Goal: Transaction & Acquisition: Register for event/course

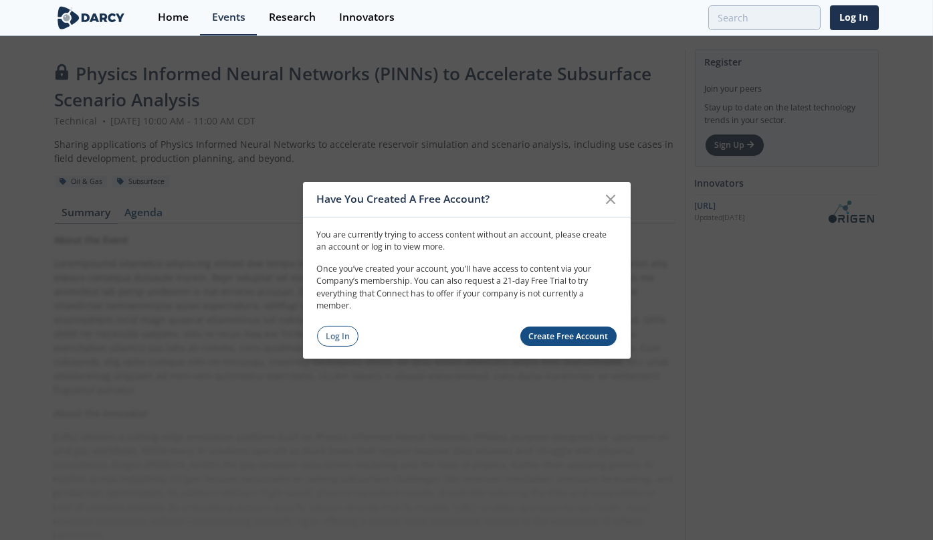
click at [586, 332] on link "Create Free Account" at bounding box center [568, 335] width 96 height 19
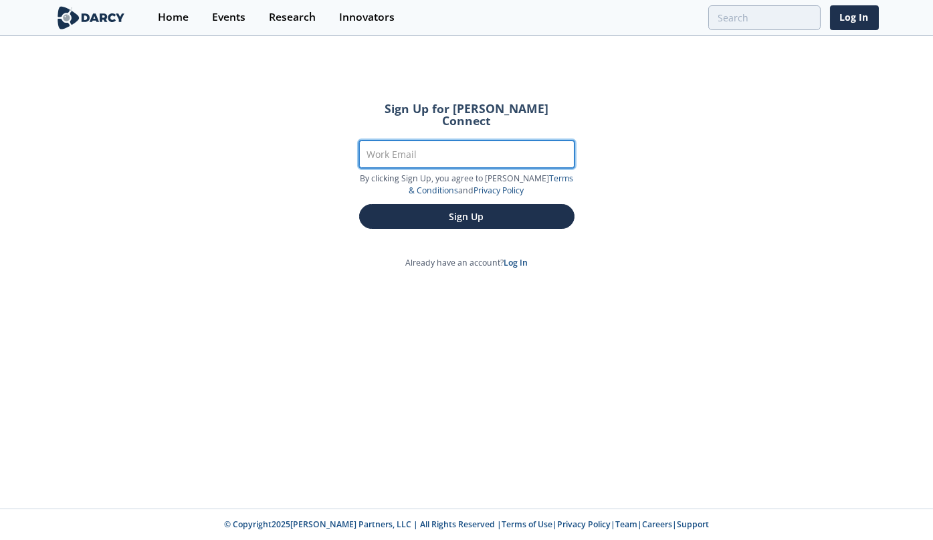
click at [496, 146] on input "Work Email" at bounding box center [466, 153] width 215 height 27
type input "[PERSON_NAME][EMAIL_ADDRESS][PERSON_NAME][DOMAIN_NAME]"
click at [359, 204] on button "Sign Up" at bounding box center [466, 216] width 215 height 25
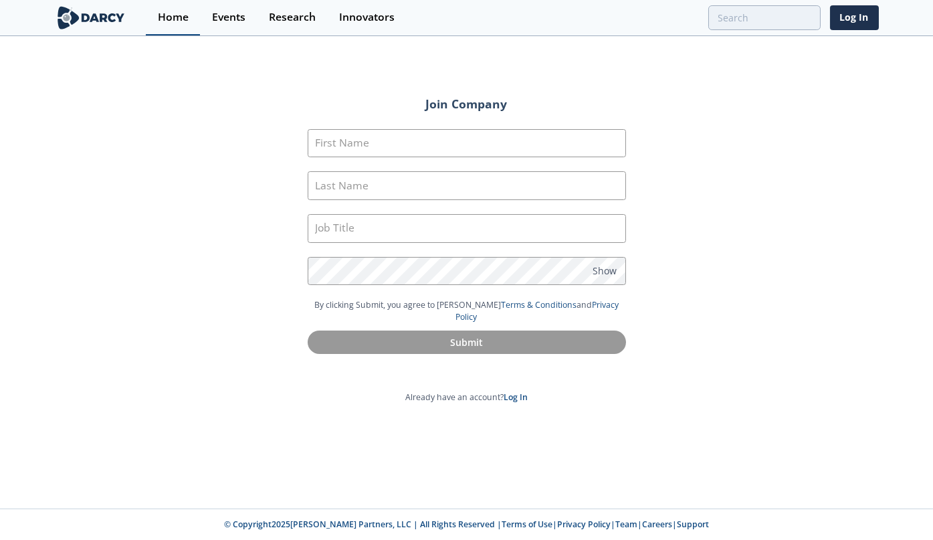
click at [182, 17] on div "Home" at bounding box center [173, 17] width 31 height 11
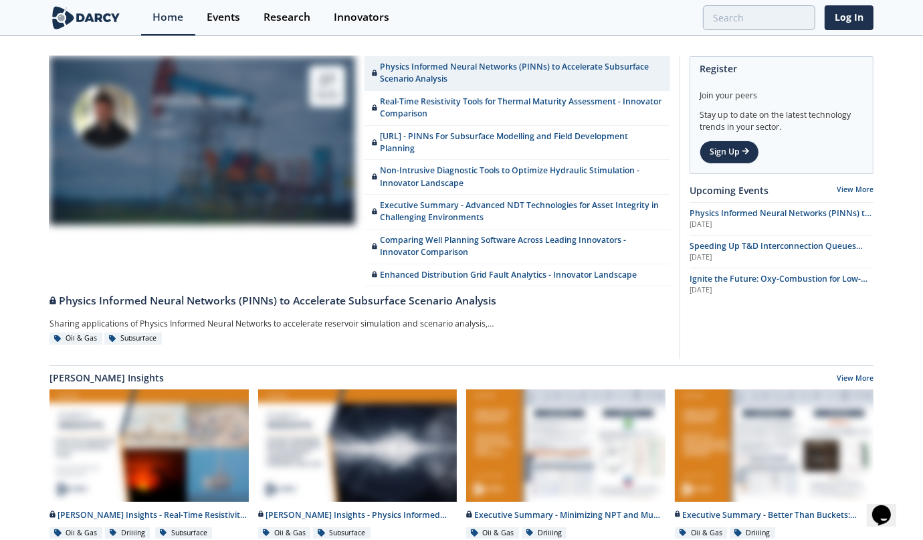
click at [70, 16] on img at bounding box center [85, 17] width 73 height 23
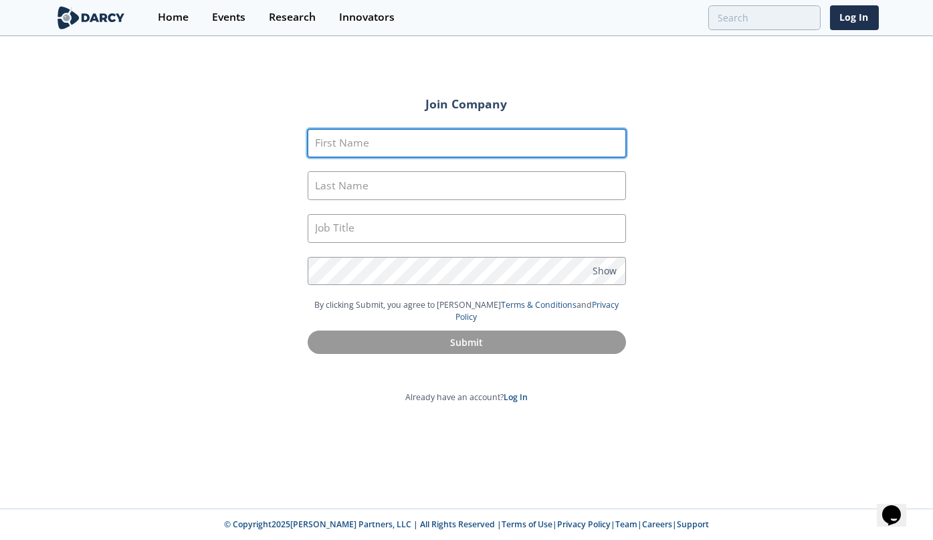
click at [481, 144] on input "First Name" at bounding box center [467, 143] width 318 height 29
type input "T"
type input "[PERSON_NAME]"
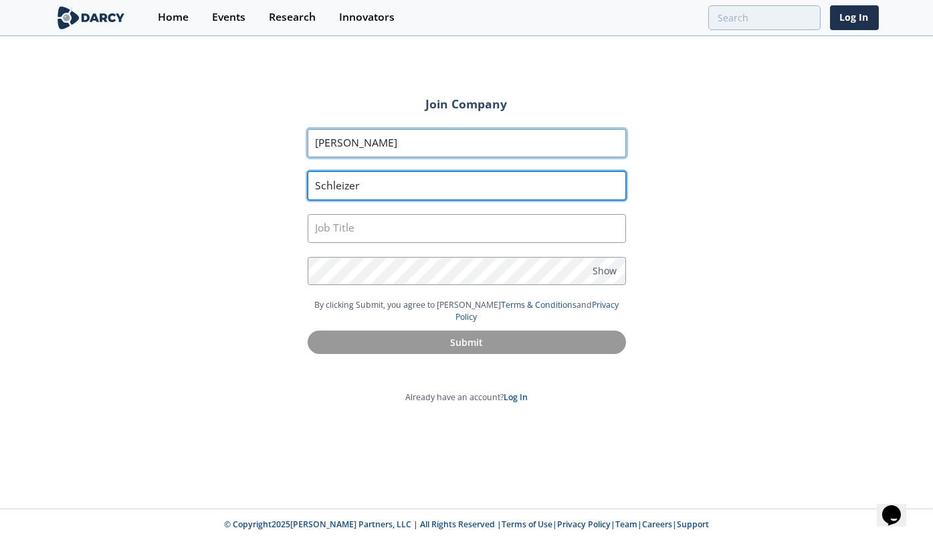
type input "Schleizer"
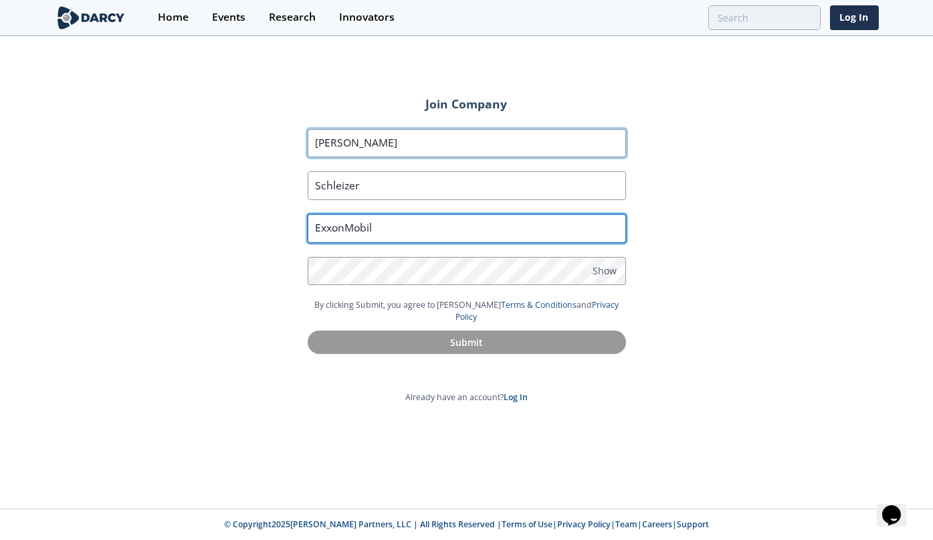
type input "ExxonMobil"
click at [464, 224] on input "ExxonMobil" at bounding box center [467, 228] width 318 height 29
type input "Principal"
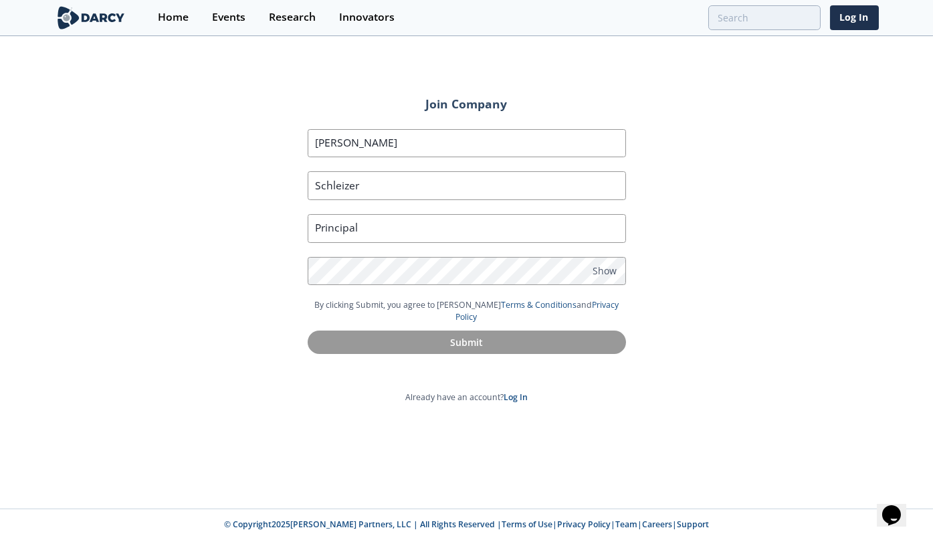
click at [126, 532] on footer "© Copyright 2025 Darcy Partners, LLC | All Rights Reserved | Terms of Use | Pri…" at bounding box center [466, 523] width 933 height 31
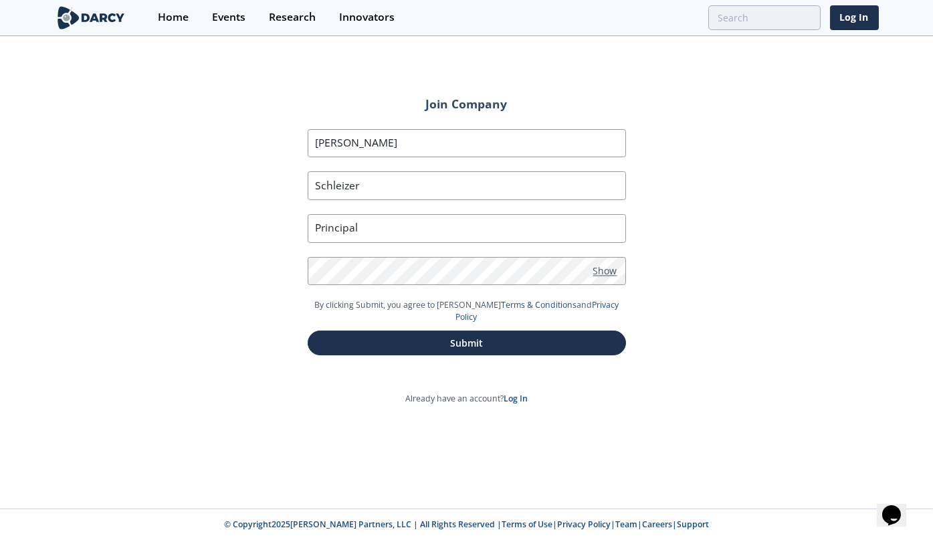
click at [606, 266] on span "Show" at bounding box center [605, 270] width 24 height 14
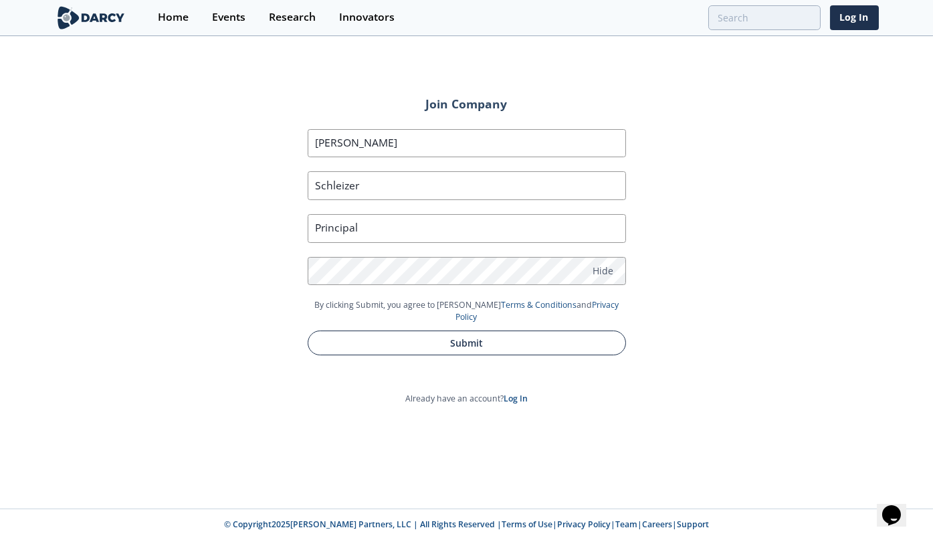
click at [516, 330] on button "Submit" at bounding box center [467, 342] width 318 height 25
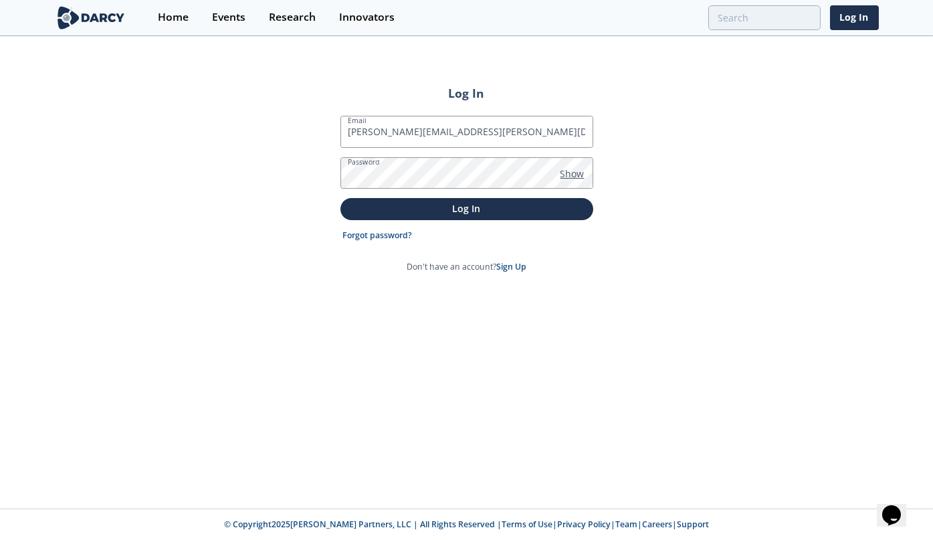
click at [577, 168] on span "Show" at bounding box center [572, 173] width 24 height 14
click at [479, 213] on p "Log In" at bounding box center [467, 208] width 234 height 14
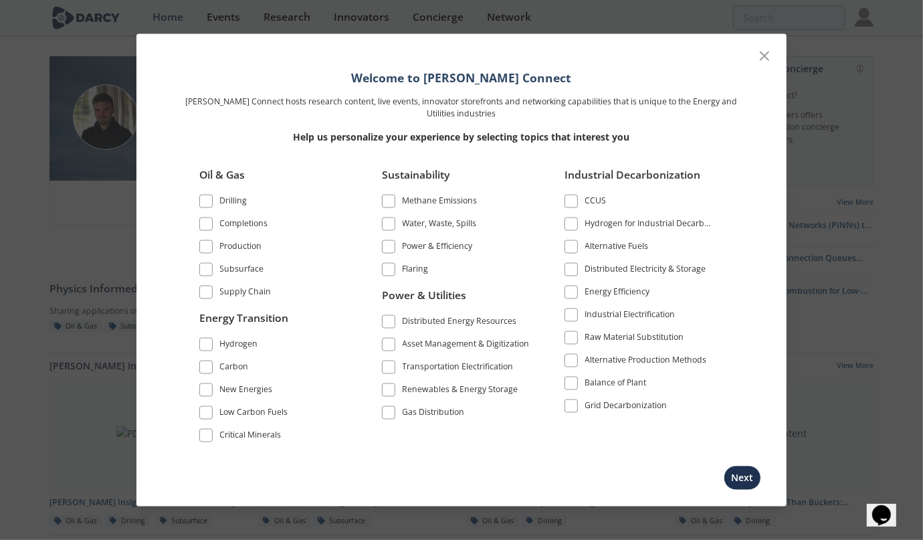
click at [235, 266] on div "Subsurface" at bounding box center [242, 270] width 44 height 16
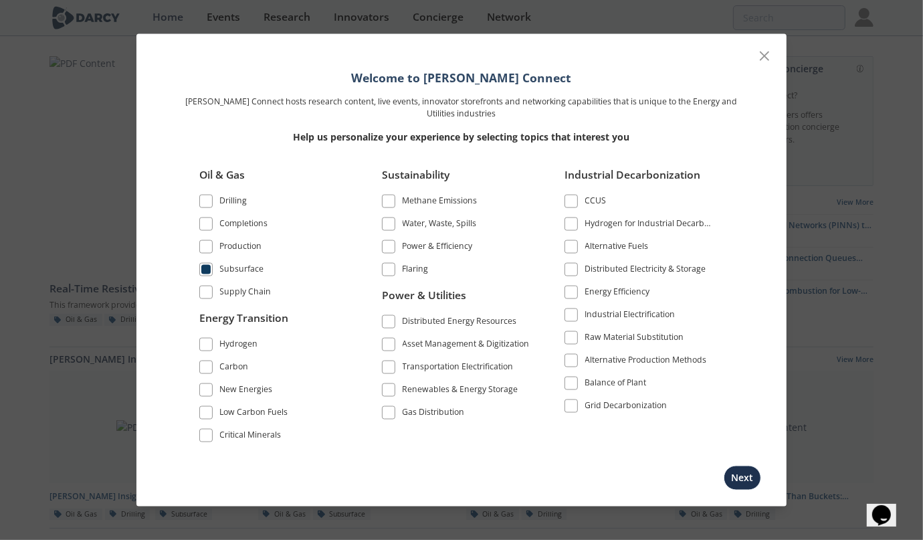
scroll to position [134, 0]
click at [736, 480] on button "Next" at bounding box center [741, 477] width 37 height 25
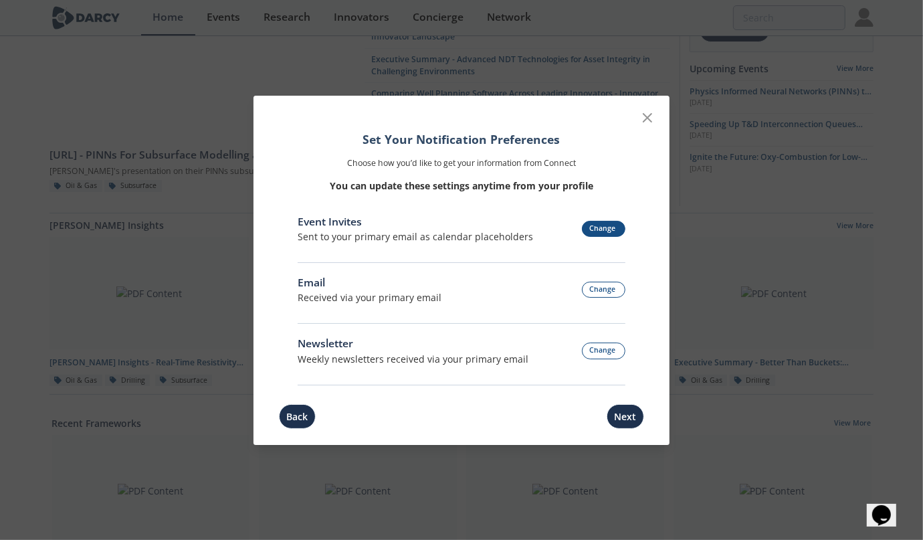
click at [612, 223] on button "Change" at bounding box center [604, 229] width 44 height 17
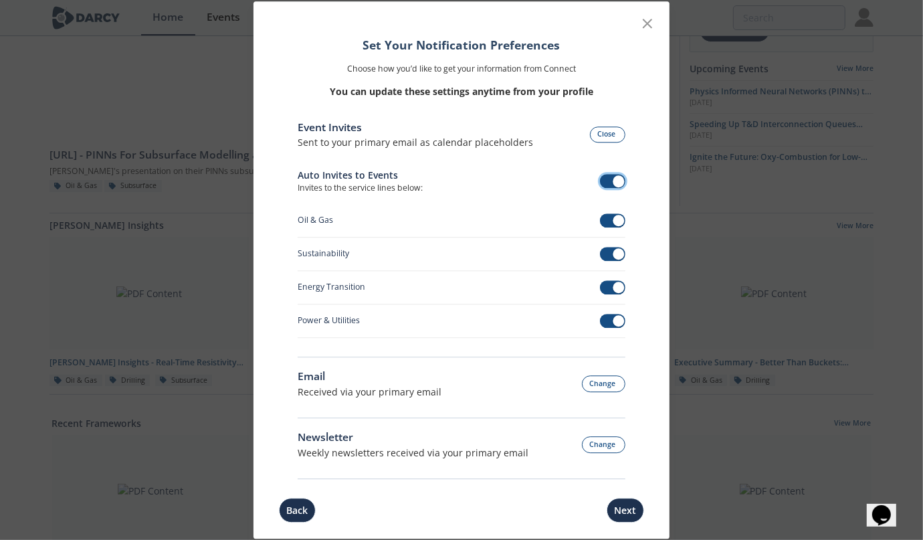
click at [610, 179] on span at bounding box center [613, 182] width 26 height 14
click at [606, 449] on button "Change" at bounding box center [604, 445] width 44 height 17
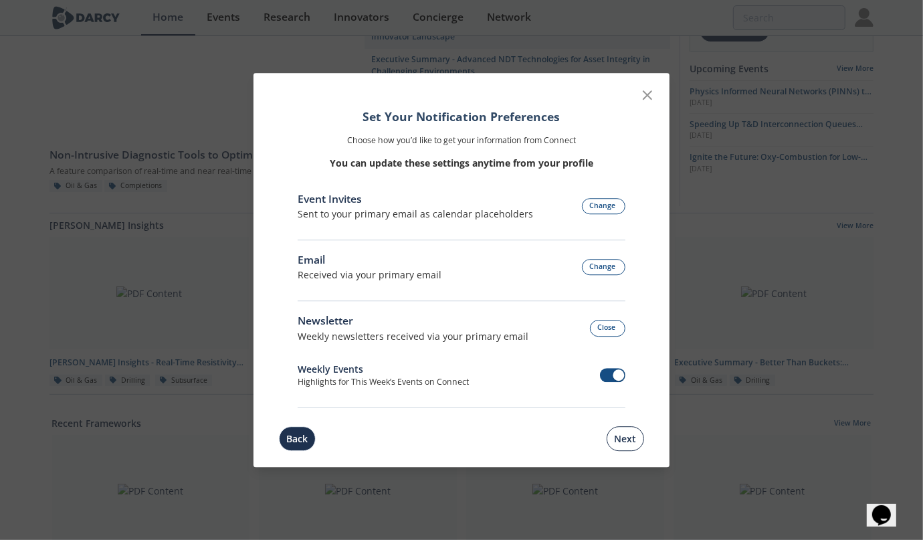
click at [635, 437] on button "Next" at bounding box center [624, 438] width 37 height 25
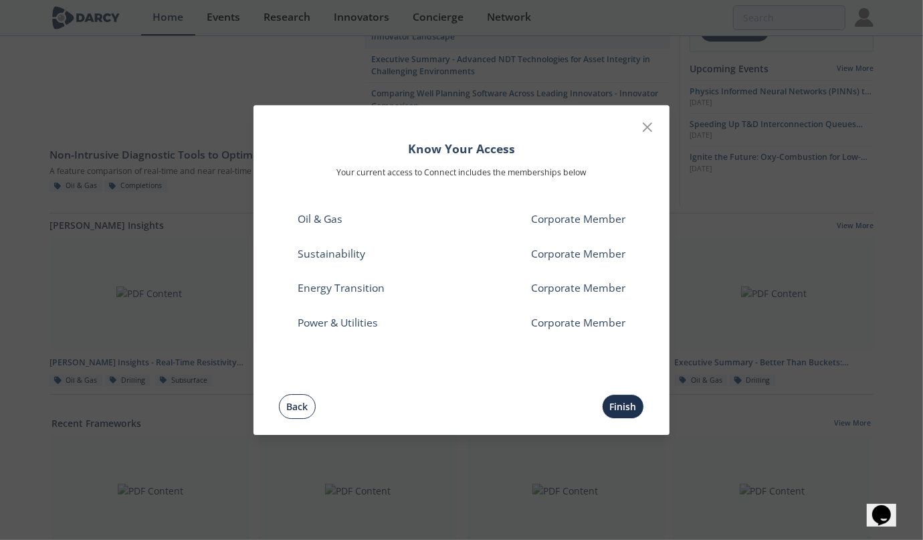
click at [301, 394] on button "Back" at bounding box center [297, 406] width 37 height 25
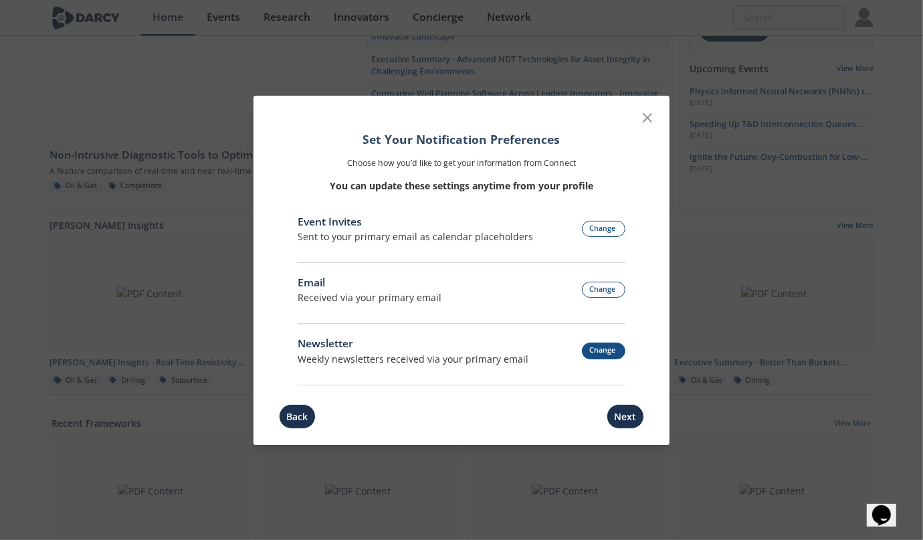
click at [600, 348] on button "Change" at bounding box center [604, 350] width 44 height 17
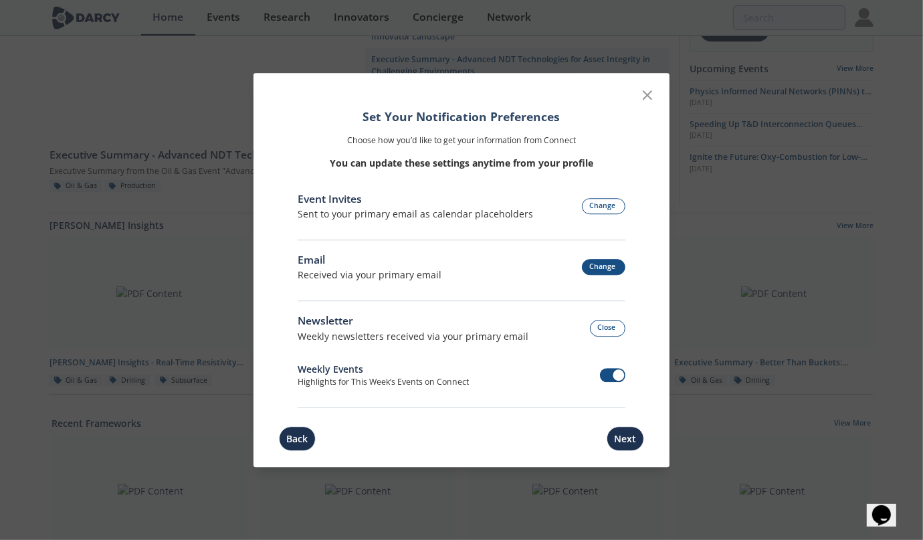
click at [603, 268] on button "Change" at bounding box center [604, 267] width 44 height 17
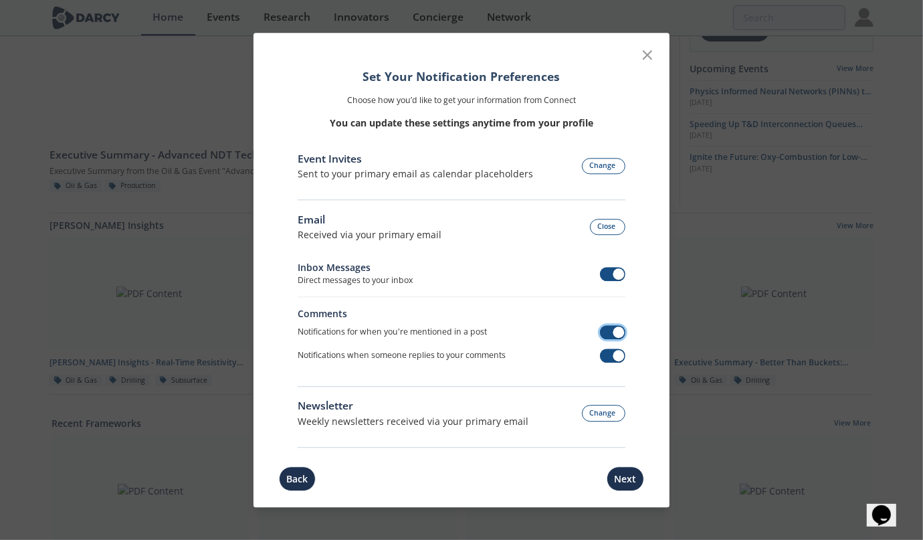
click at [611, 335] on span at bounding box center [613, 332] width 26 height 14
click at [606, 354] on span at bounding box center [613, 355] width 26 height 14
click at [624, 481] on button "Next" at bounding box center [624, 478] width 37 height 25
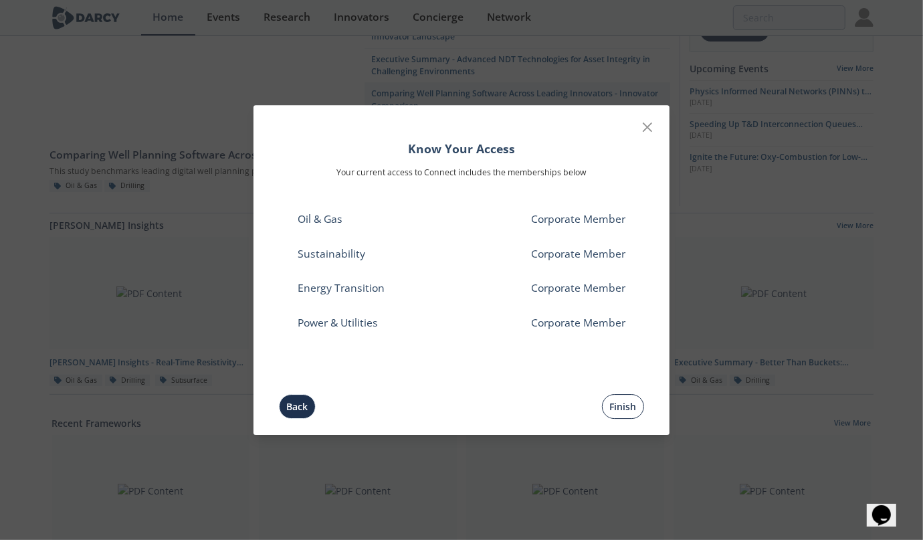
click at [618, 413] on button "Finish" at bounding box center [623, 406] width 42 height 25
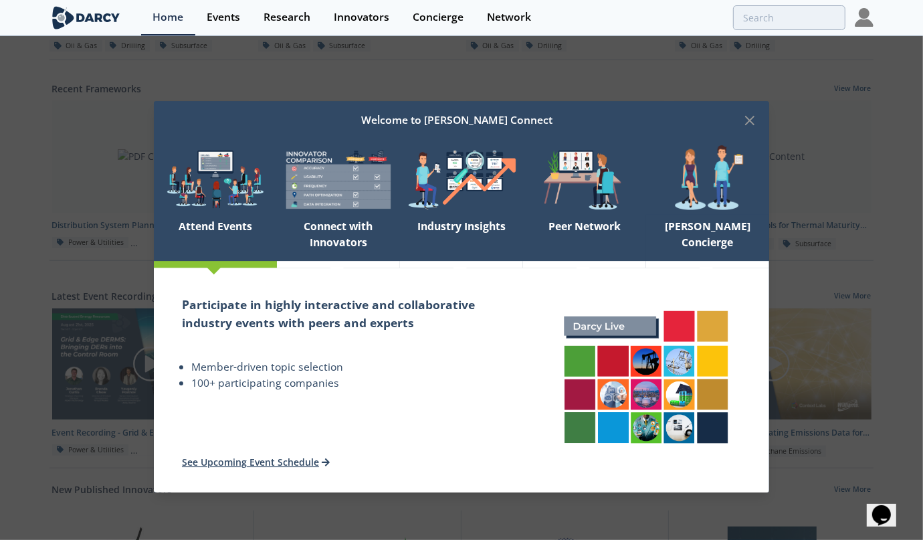
scroll to position [67, 0]
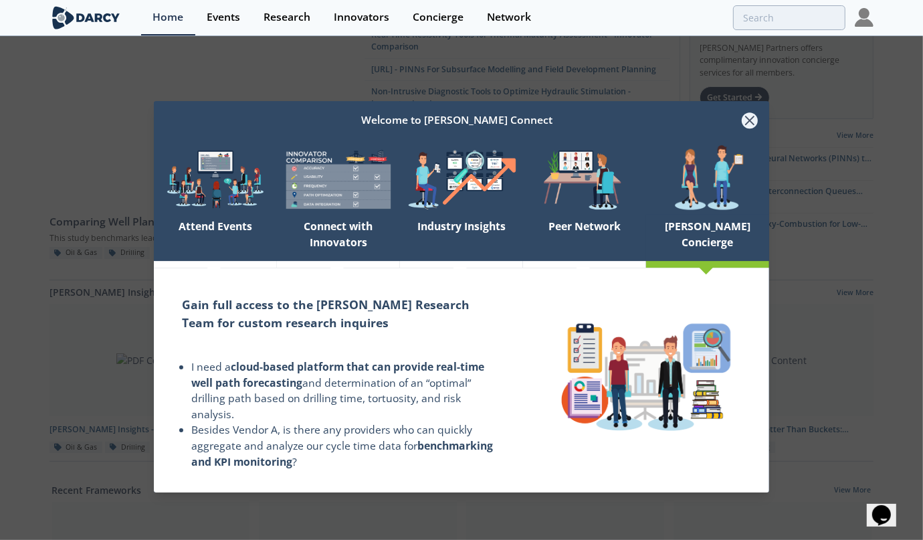
click at [755, 123] on icon at bounding box center [749, 120] width 16 height 16
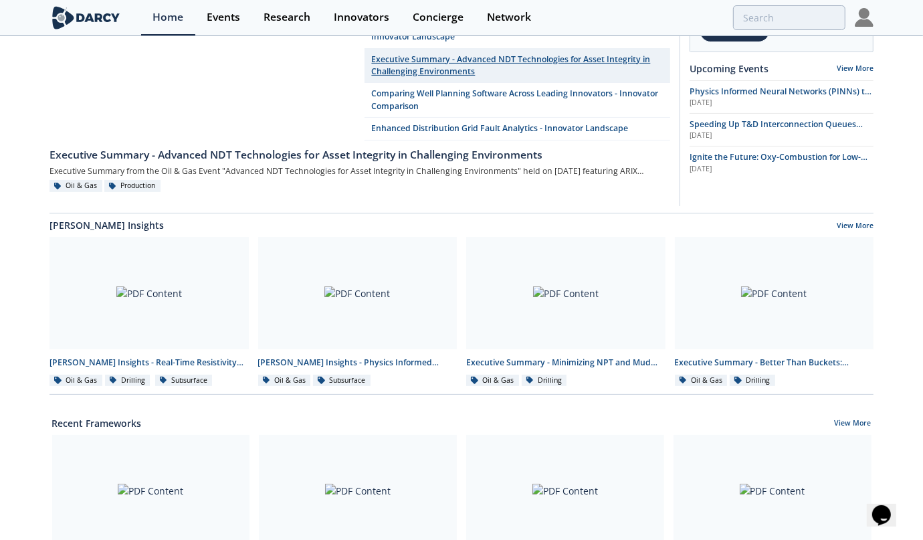
scroll to position [201, 0]
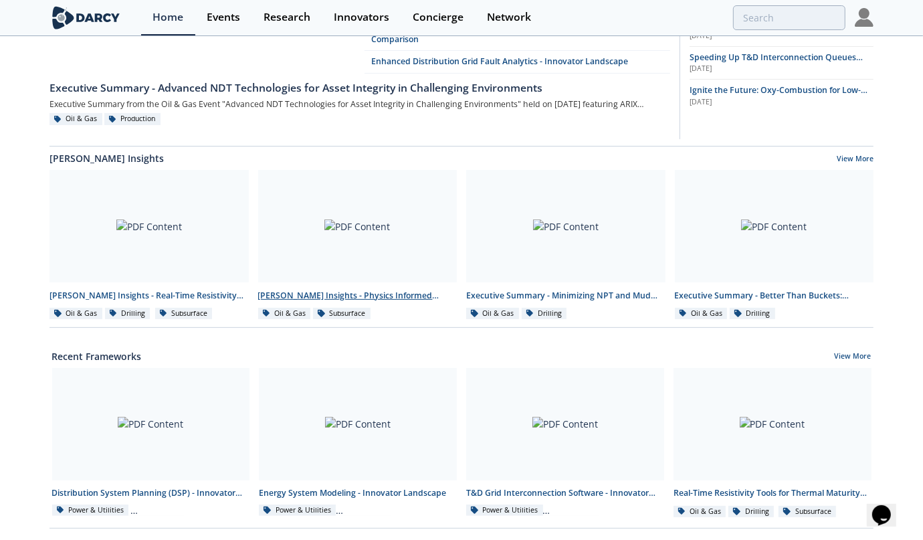
click at [394, 234] on div at bounding box center [357, 226] width 199 height 112
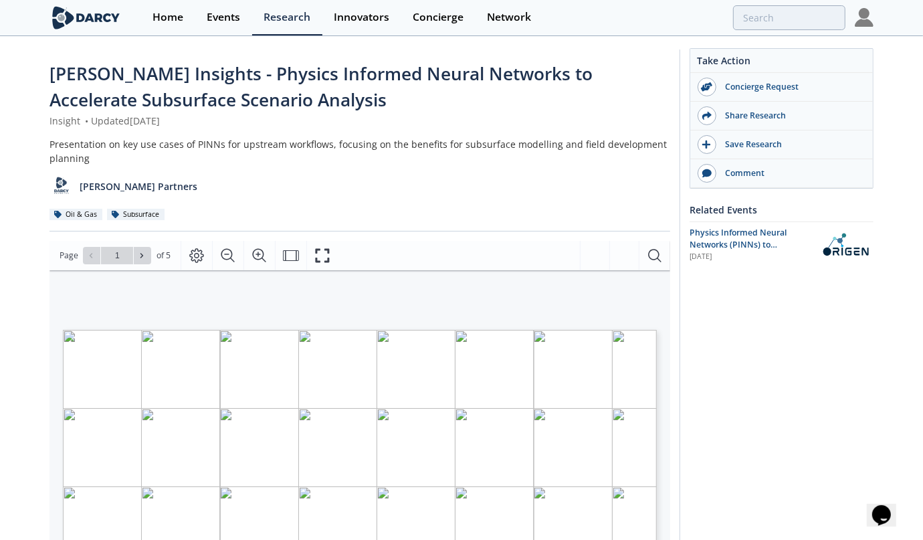
scroll to position [201, 0]
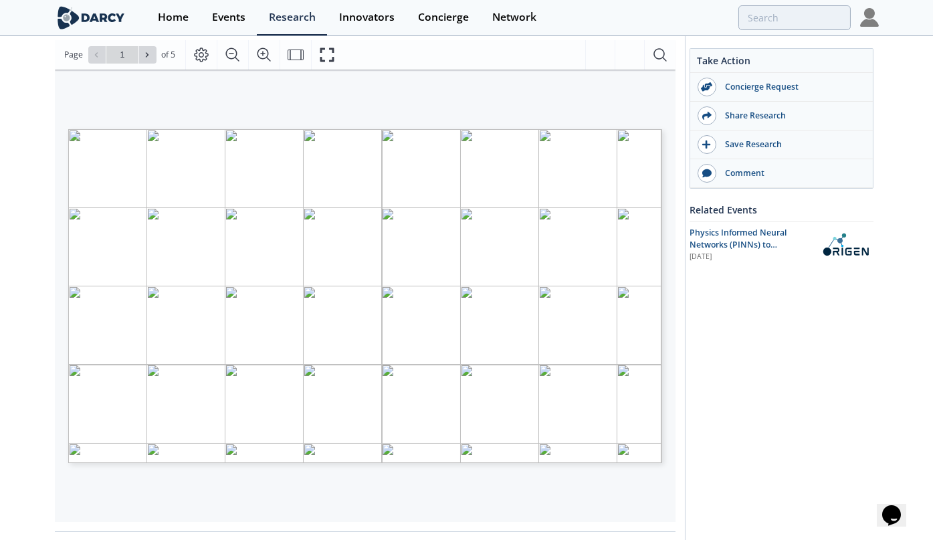
click at [332, 262] on span "Page 1" at bounding box center [513, 393] width 863 height 499
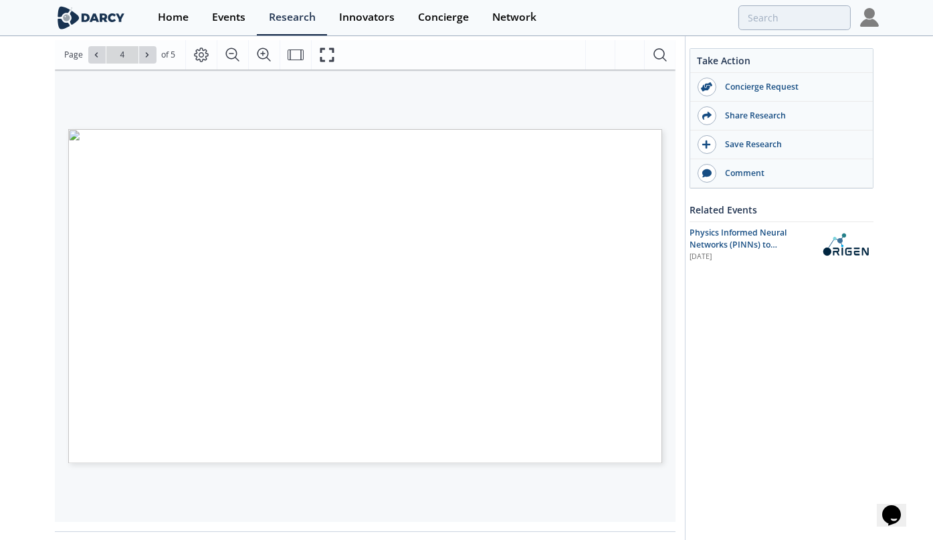
type input "5"
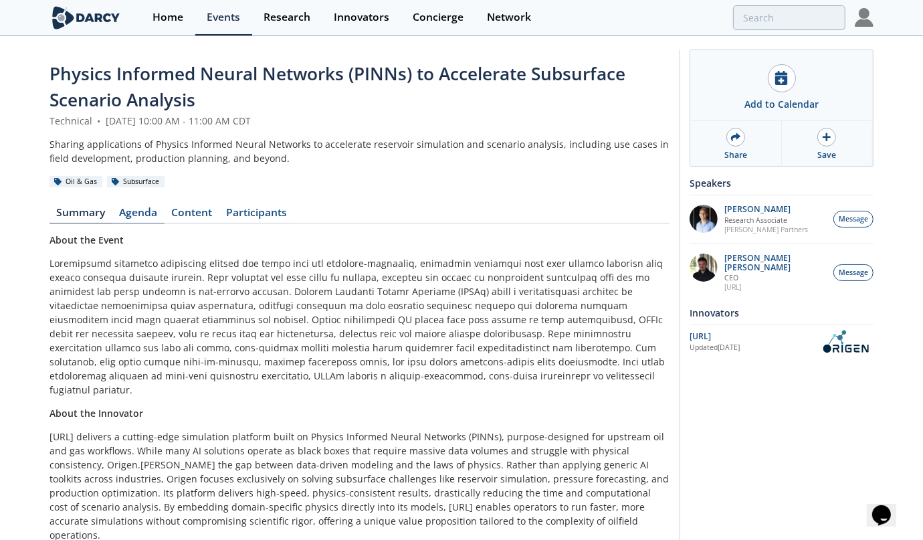
click at [140, 207] on link "Agenda" at bounding box center [138, 215] width 52 height 16
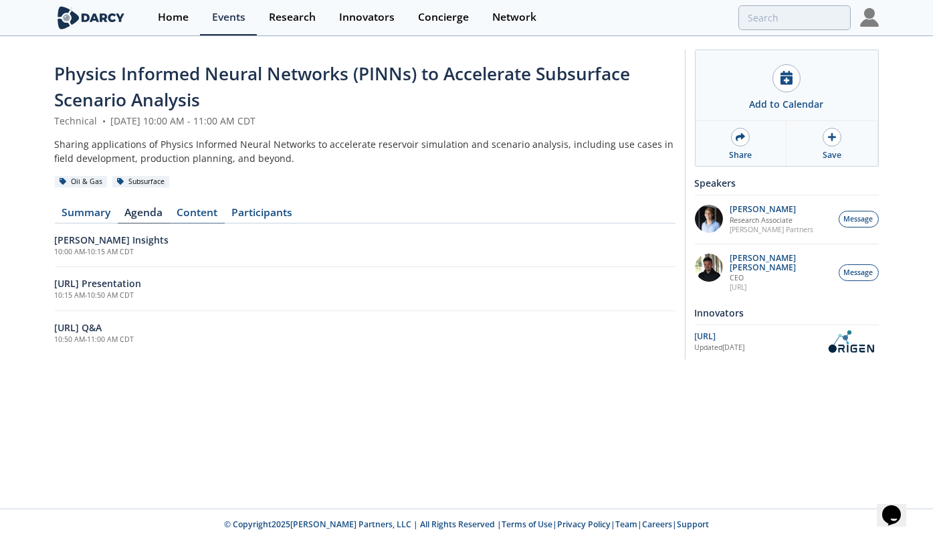
click at [211, 218] on link "Content" at bounding box center [197, 215] width 55 height 16
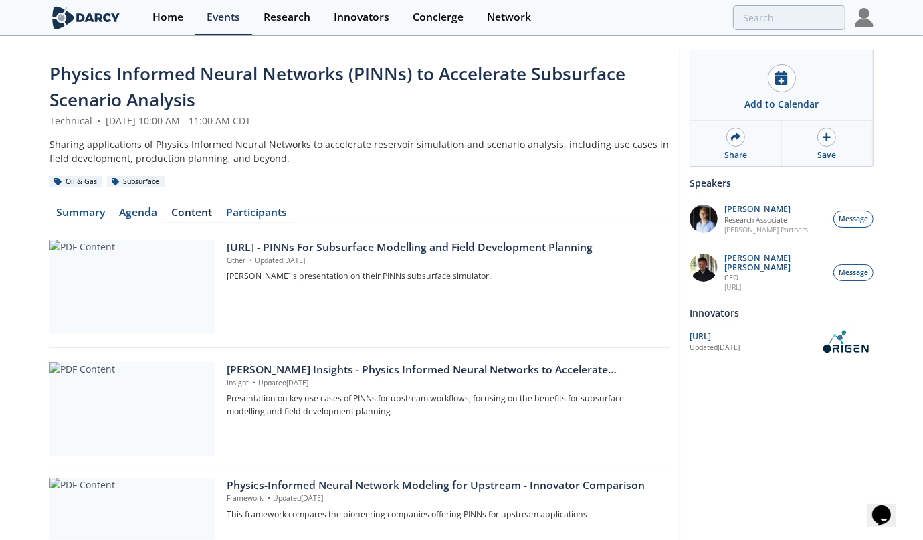
click at [270, 213] on link "Participants" at bounding box center [256, 215] width 75 height 16
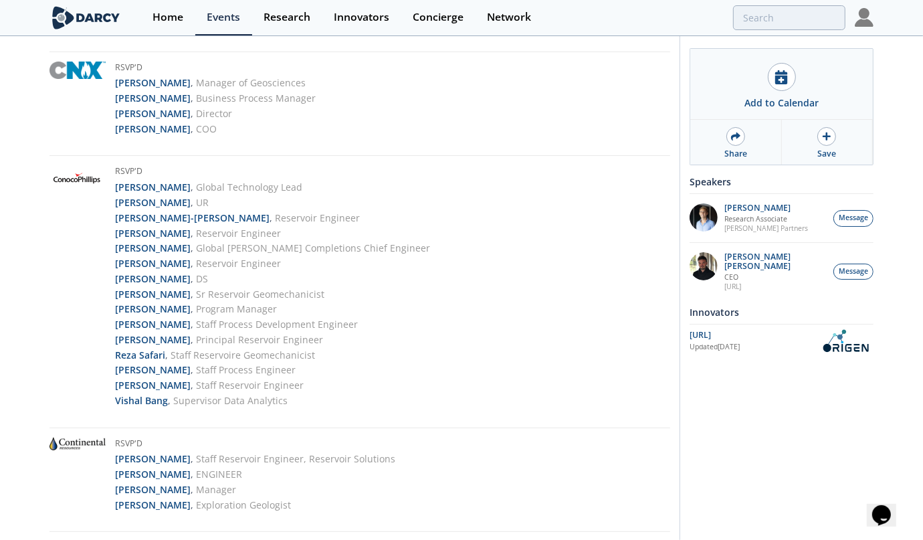
scroll to position [2715, 0]
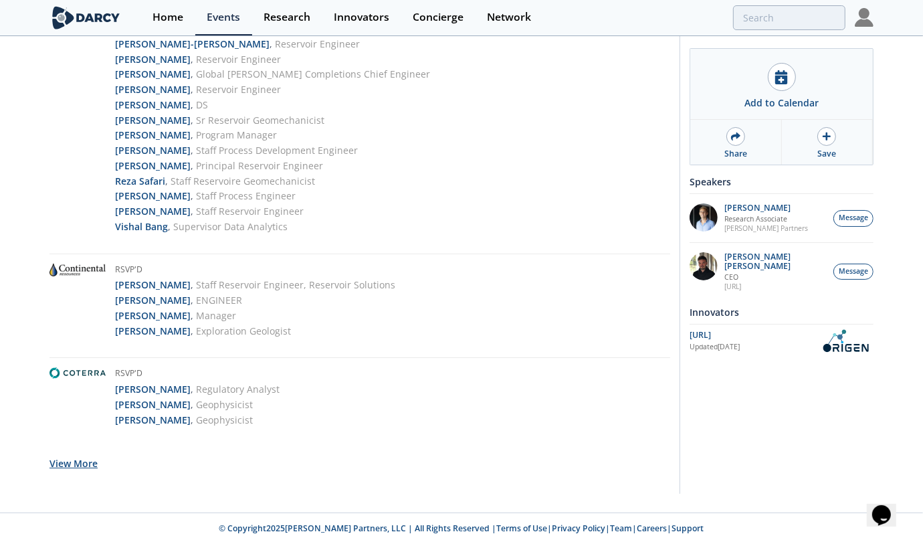
click at [86, 461] on button "View More" at bounding box center [73, 463] width 48 height 33
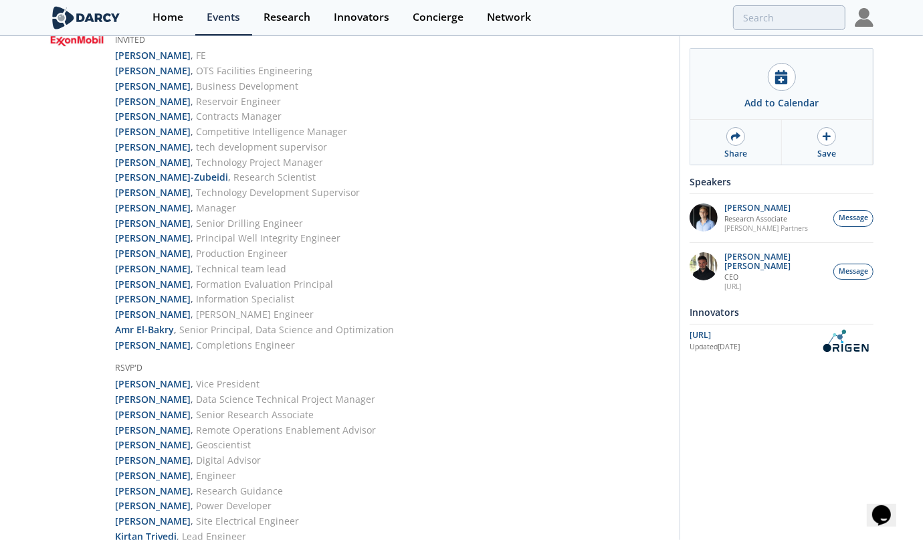
scroll to position [0, 0]
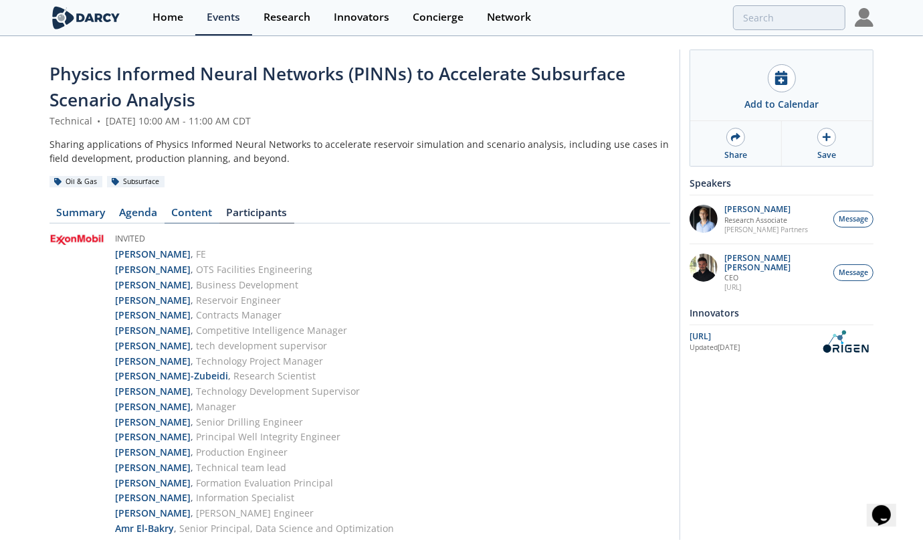
click at [165, 213] on link "Content" at bounding box center [191, 215] width 55 height 16
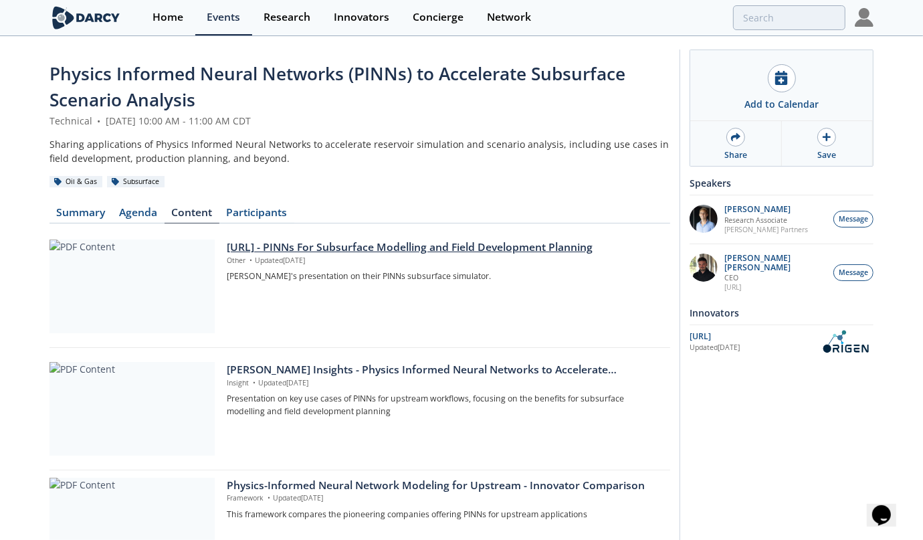
click at [315, 248] on div "[URL] - PINNs For Subsurface Modelling and Field Development Planning" at bounding box center [444, 247] width 434 height 16
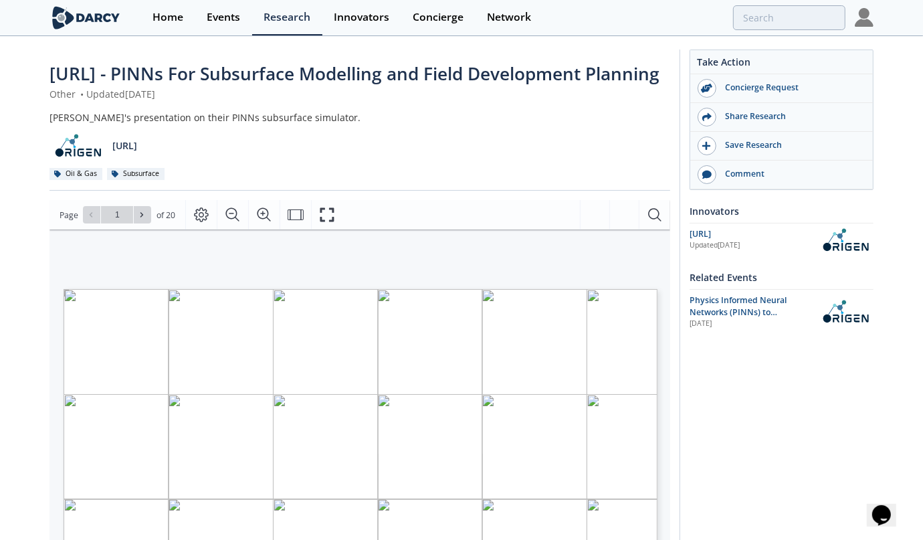
scroll to position [201, 0]
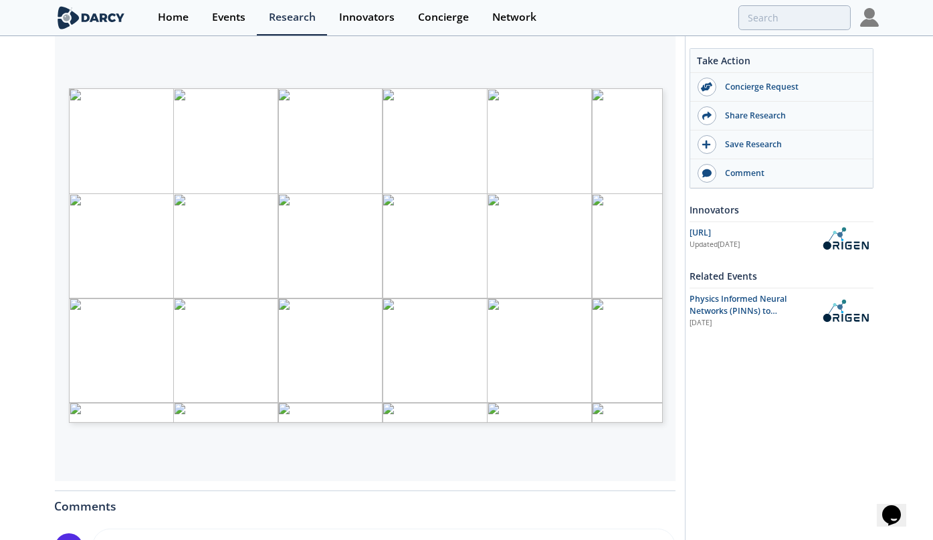
click at [626, 151] on div "AI for Physics: Complete Reservoir Simulations in Seconds © 2025 ORIGEN AI. ALL…" at bounding box center [366, 255] width 594 height 334
click at [146, 18] on icon at bounding box center [147, 14] width 8 height 8
type input "2"
click at [146, 18] on icon at bounding box center [147, 14] width 8 height 8
type input "3"
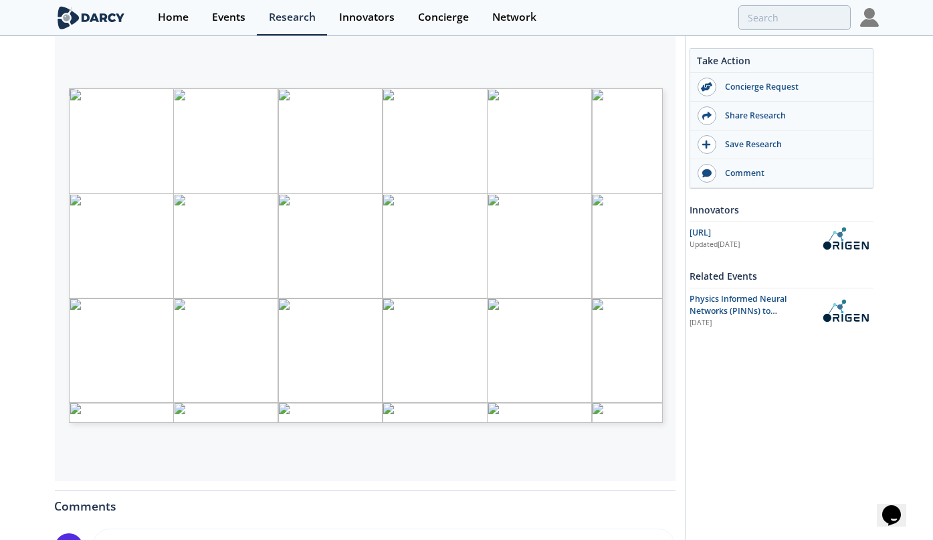
type input "5"
type input "6"
type input "7"
type input "8"
type input "9"
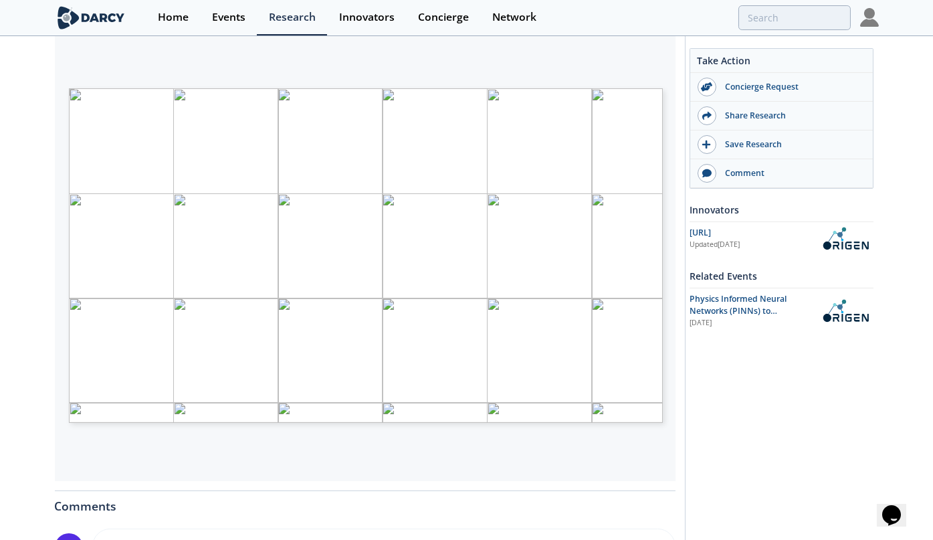
type input "10"
type input "11"
type input "12"
type input "13"
type input "14"
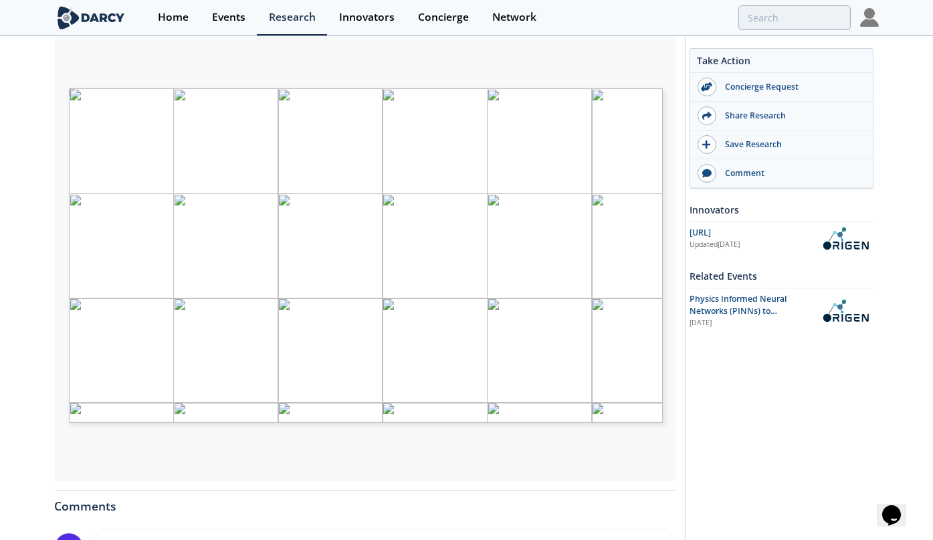
type input "15"
type input "20"
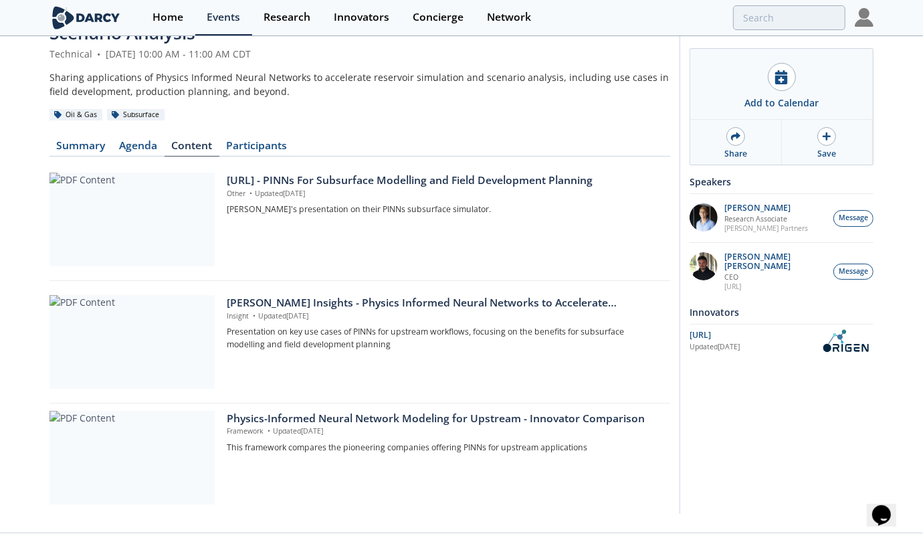
scroll to position [90, 0]
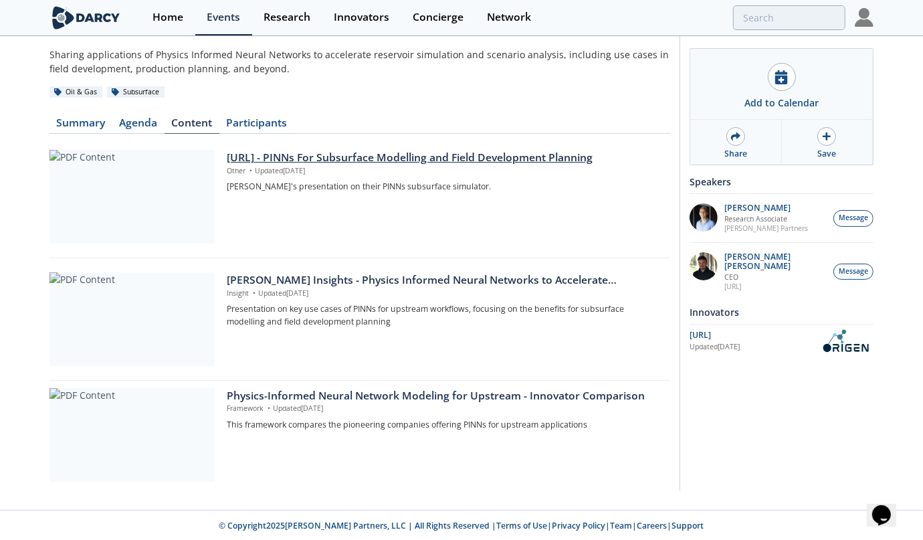
click at [291, 152] on div "[URL] - PINNs For Subsurface Modelling and Field Development Planning" at bounding box center [444, 158] width 434 height 16
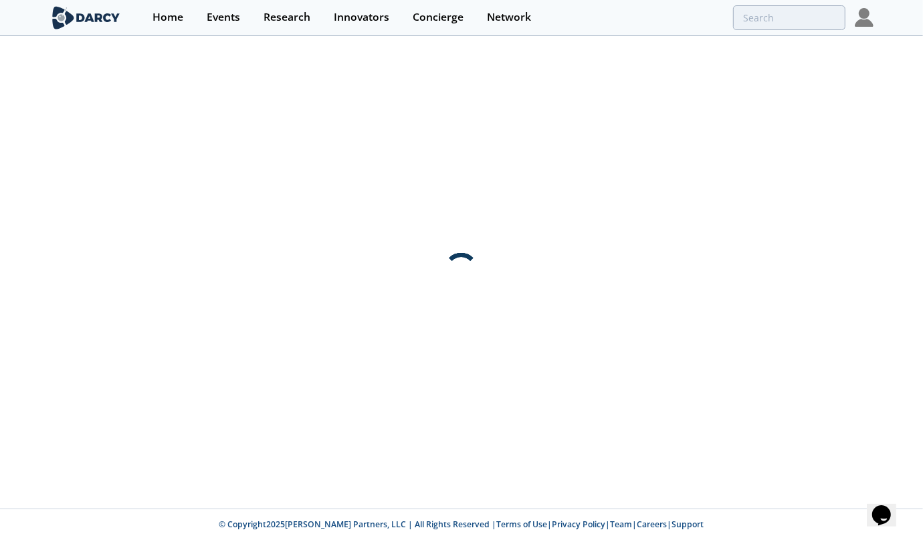
scroll to position [0, 0]
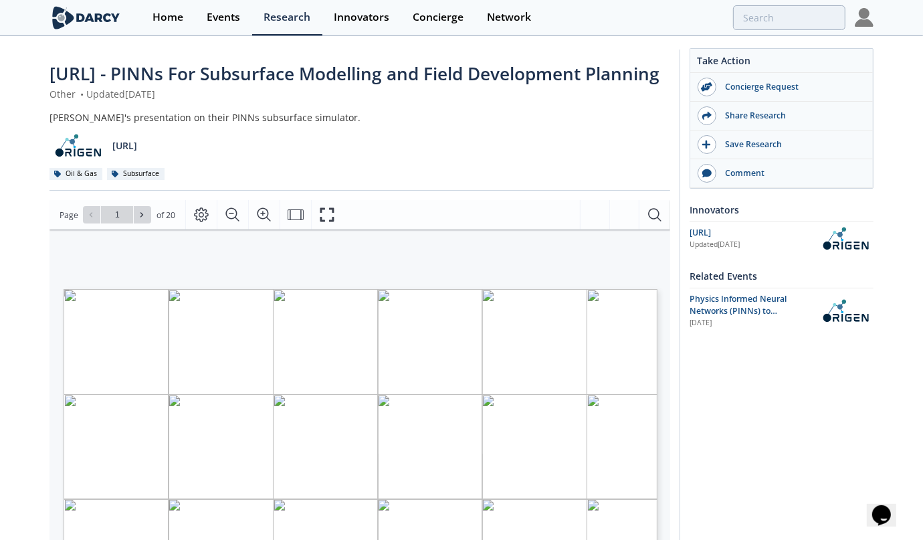
scroll to position [134, 0]
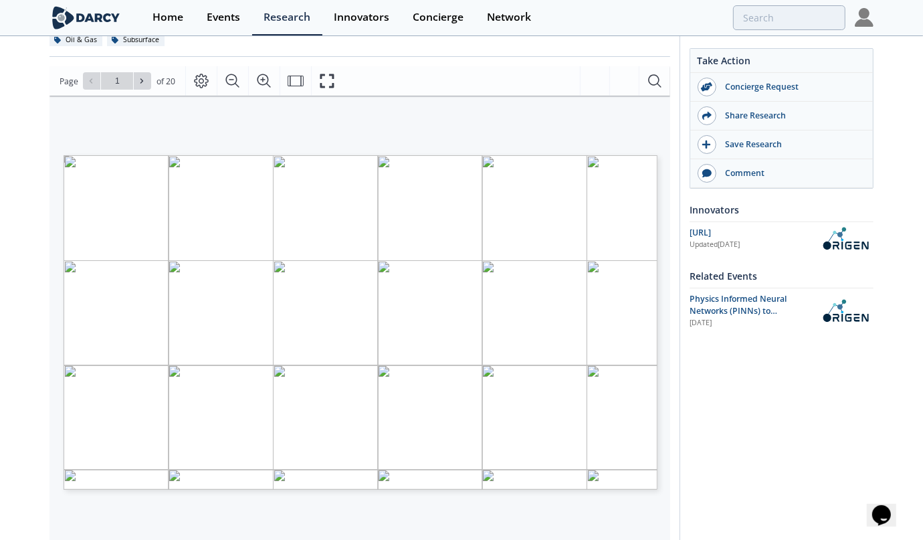
type input "2"
type input "3"
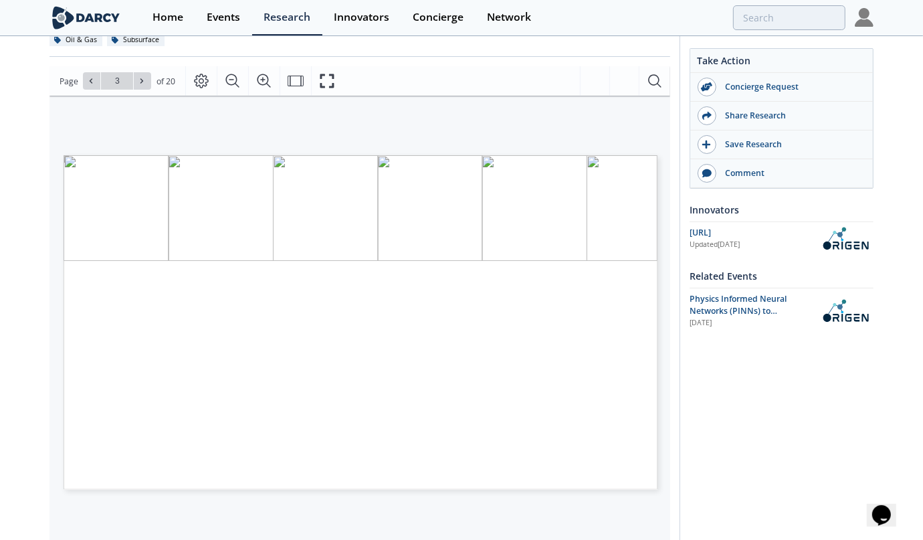
type input "4"
type input "5"
type input "6"
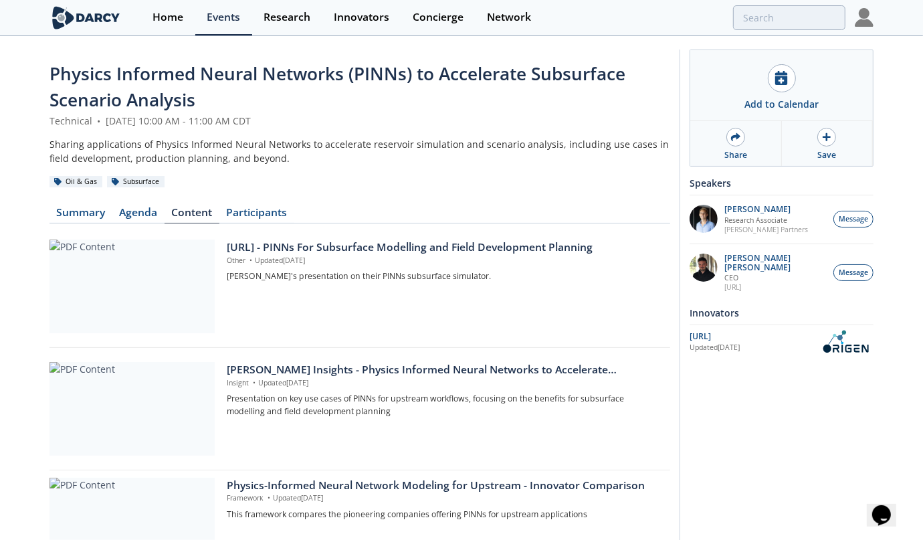
scroll to position [90, 0]
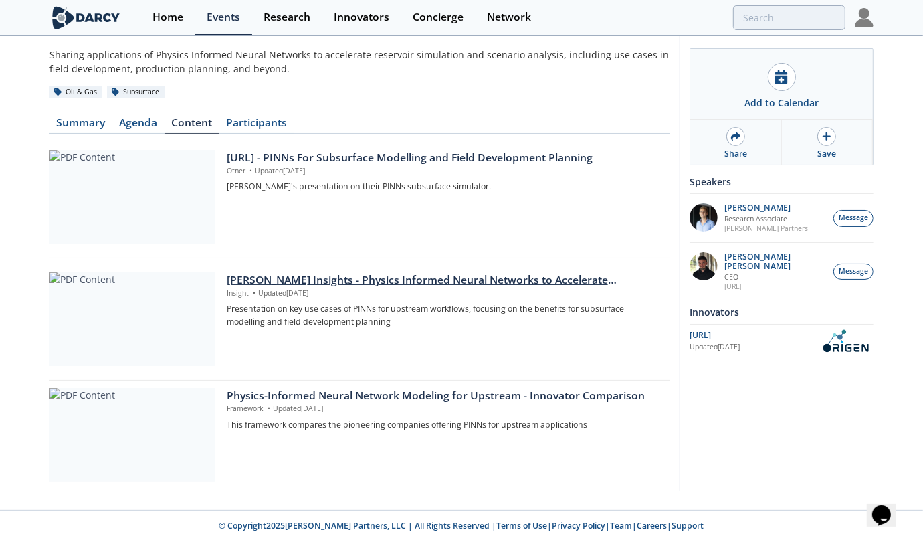
click at [411, 281] on div "[PERSON_NAME] Insights - Physics Informed Neural Networks to Accelerate Subsurf…" at bounding box center [444, 280] width 434 height 16
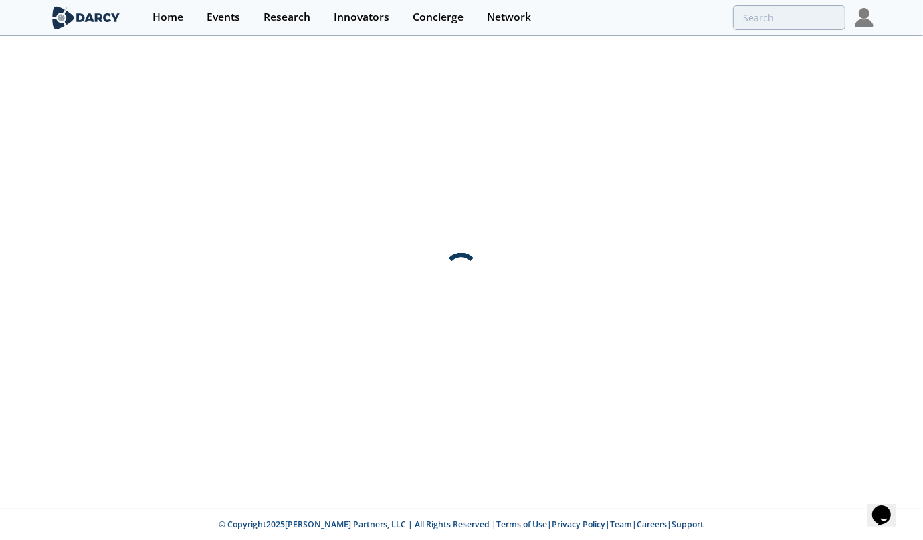
scroll to position [0, 0]
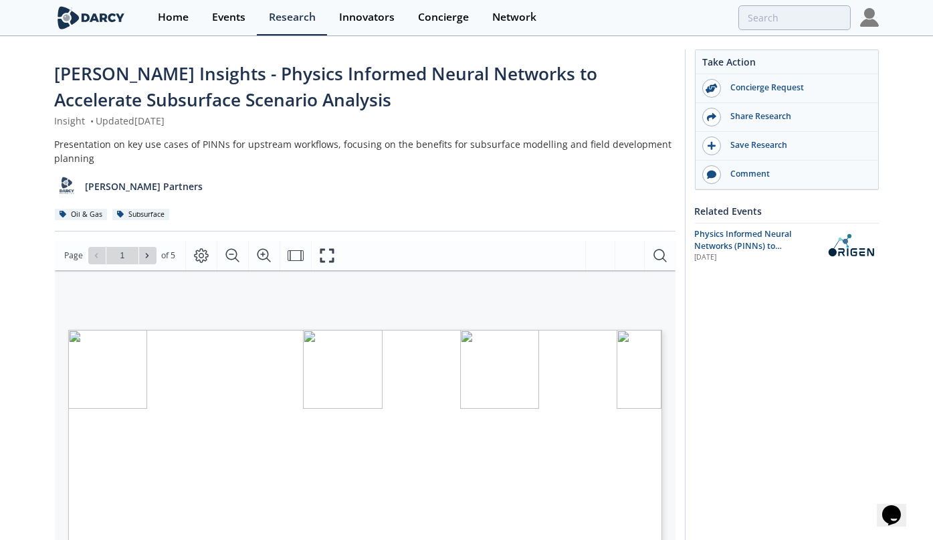
type input "2"
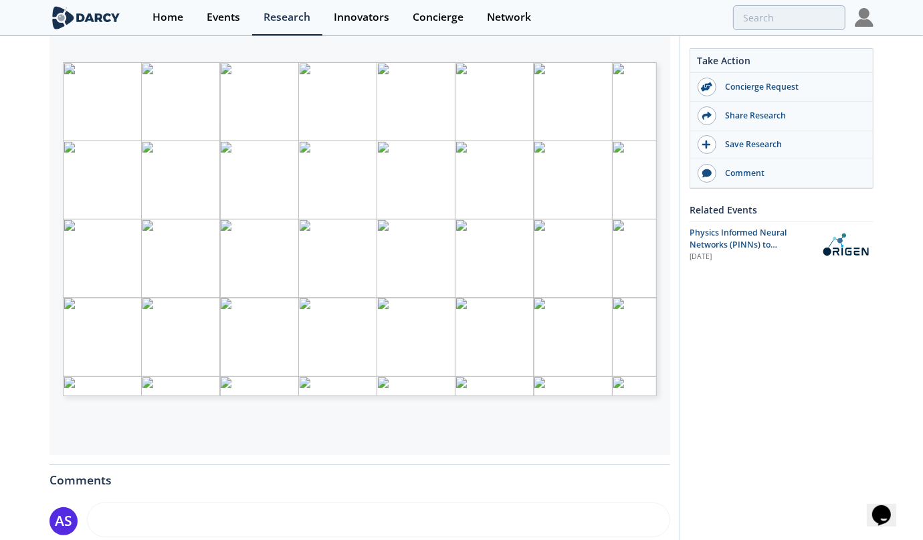
scroll to position [201, 0]
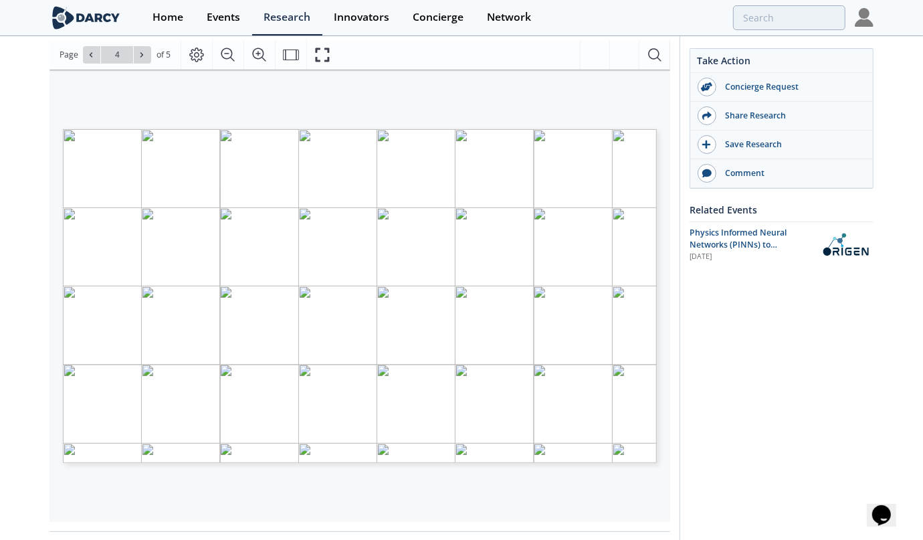
type input "5"
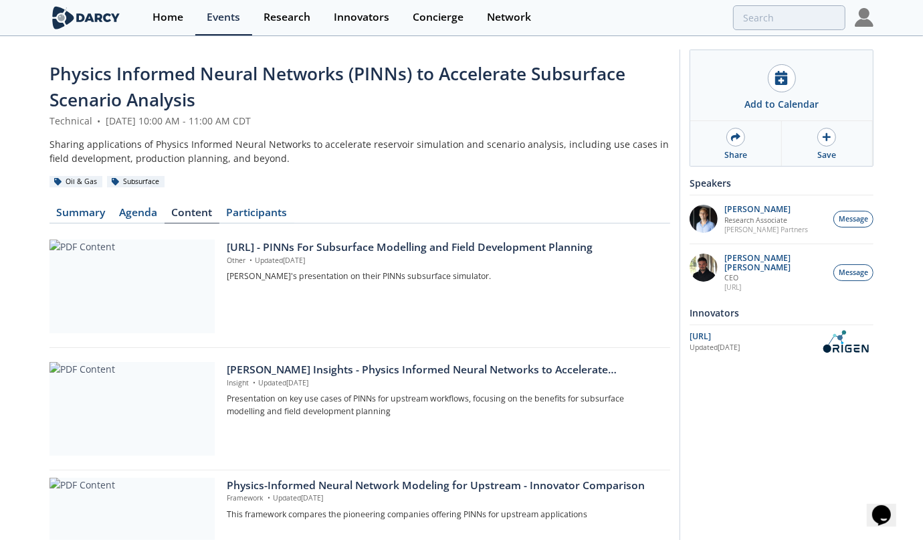
scroll to position [90, 0]
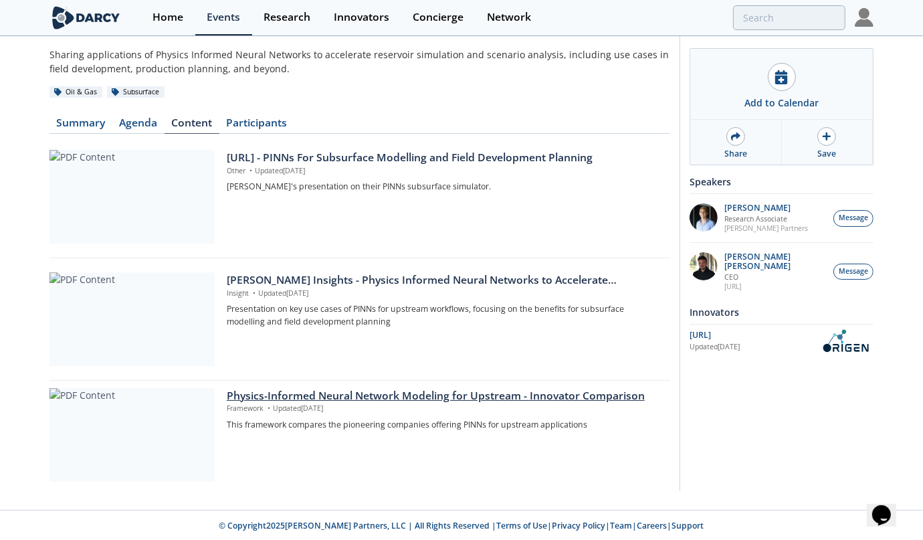
click at [378, 395] on div "Physics-Informed Neural Network Modeling for Upstream - Innovator Comparison" at bounding box center [444, 396] width 434 height 16
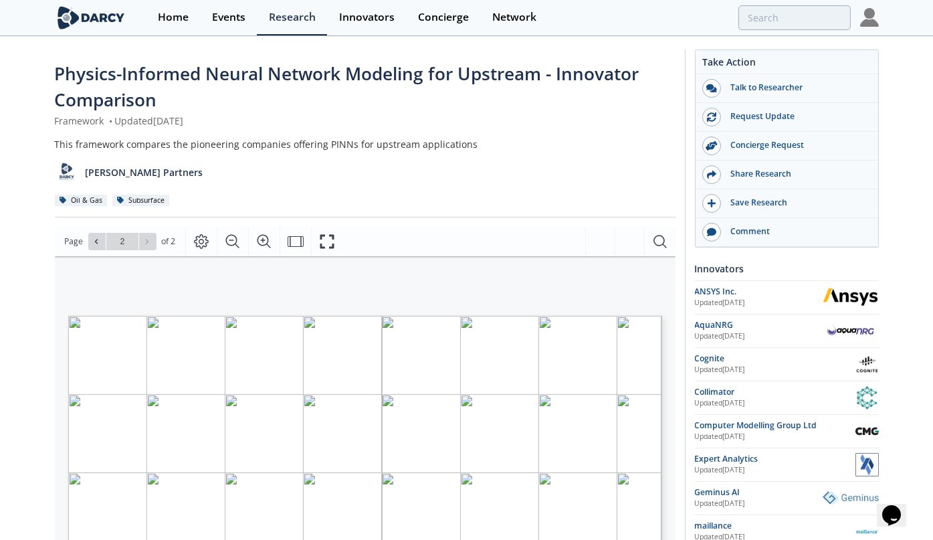
type input "1"
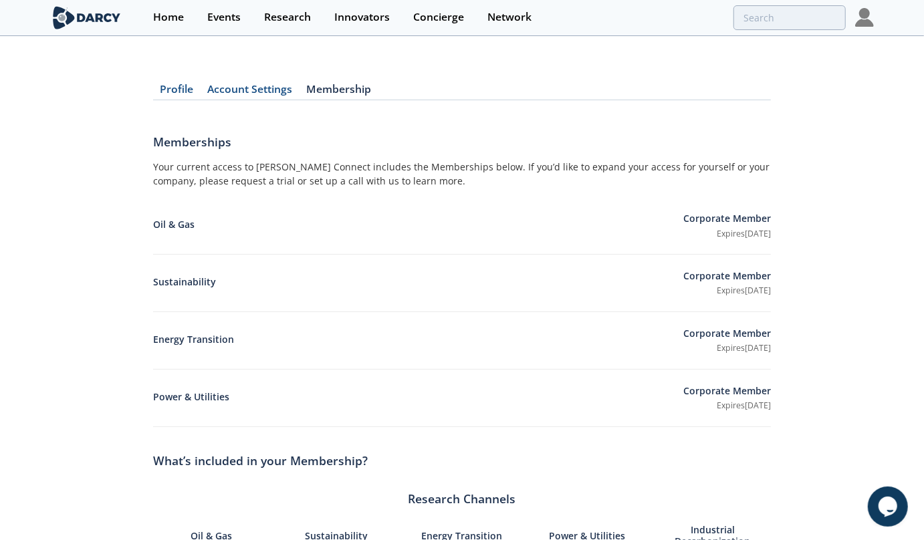
click at [177, 94] on link "Profile" at bounding box center [176, 92] width 47 height 16
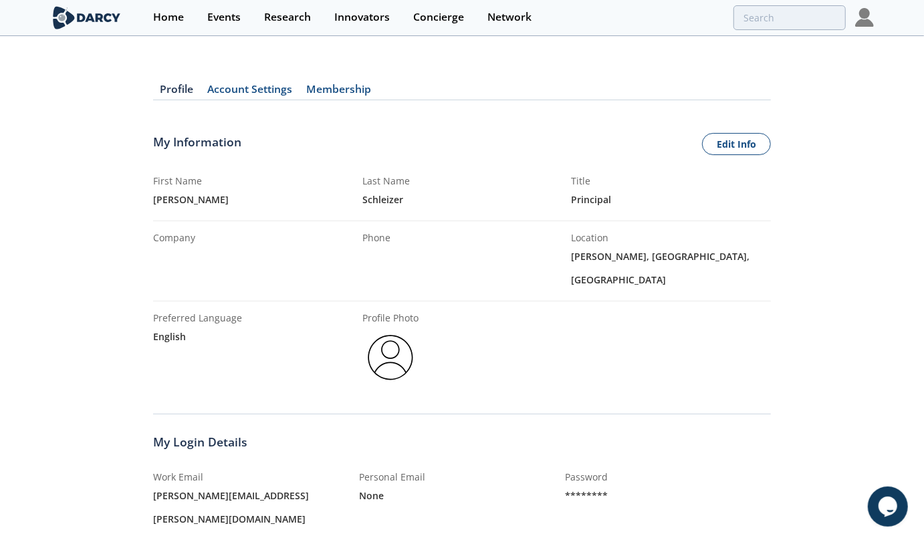
click at [243, 87] on link "Account Settings" at bounding box center [250, 92] width 99 height 16
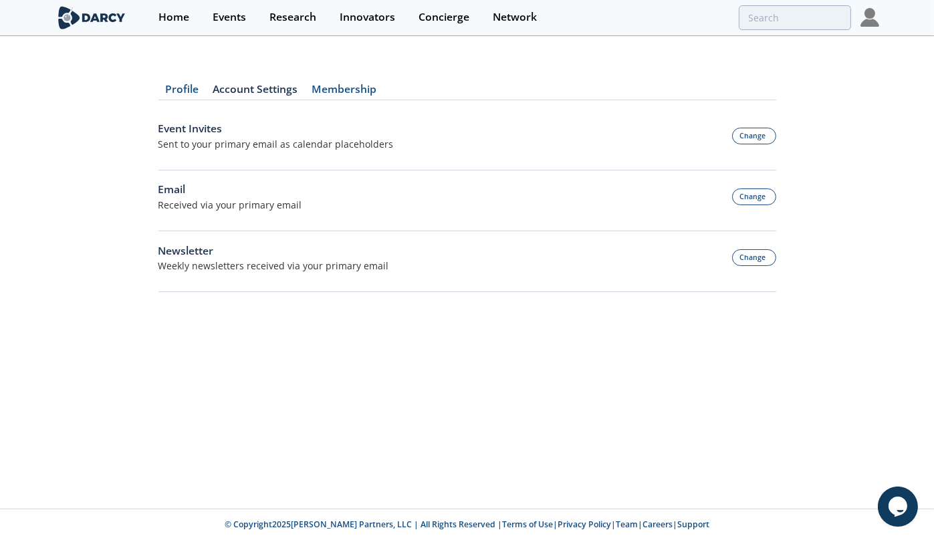
click at [339, 100] on div "Profile Account Settings Membership Event Invites Sent to your primary email as…" at bounding box center [467, 180] width 618 height 248
click at [343, 95] on link "Membership" at bounding box center [344, 92] width 79 height 16
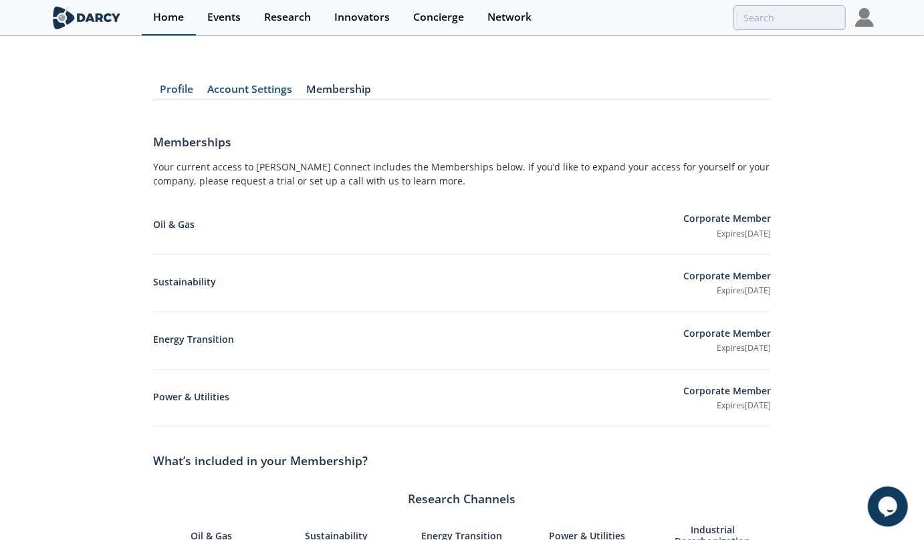
click at [170, 13] on div "Home" at bounding box center [168, 17] width 31 height 11
